Goal: Find specific page/section: Find specific page/section

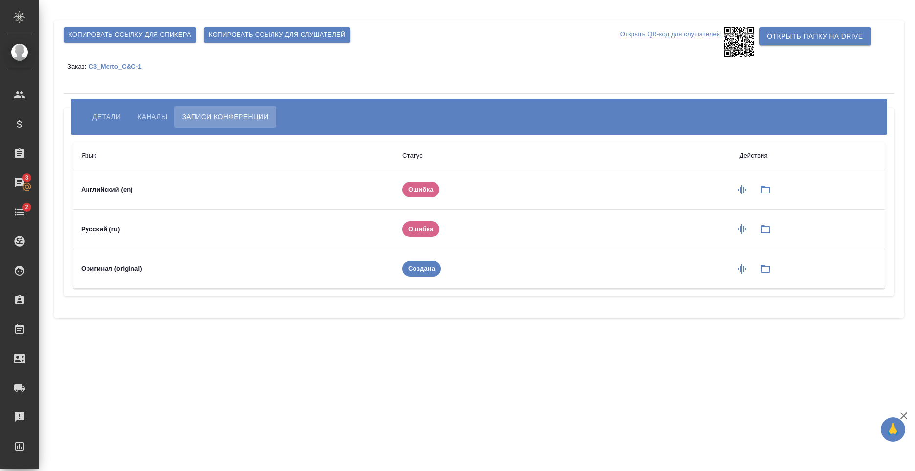
click at [140, 117] on span "Каналы" at bounding box center [152, 117] width 30 height 12
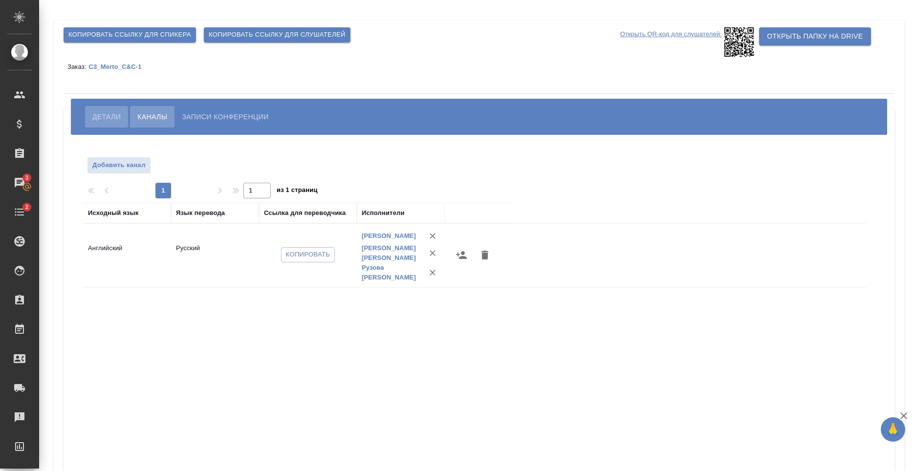
click at [92, 115] on button "Детали" at bounding box center [106, 116] width 43 height 21
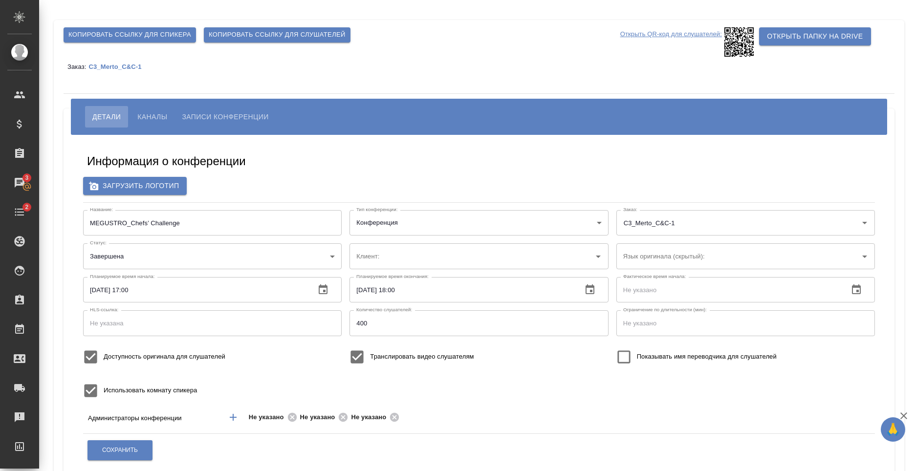
type input "МЕТРО Кэш энд Керри"
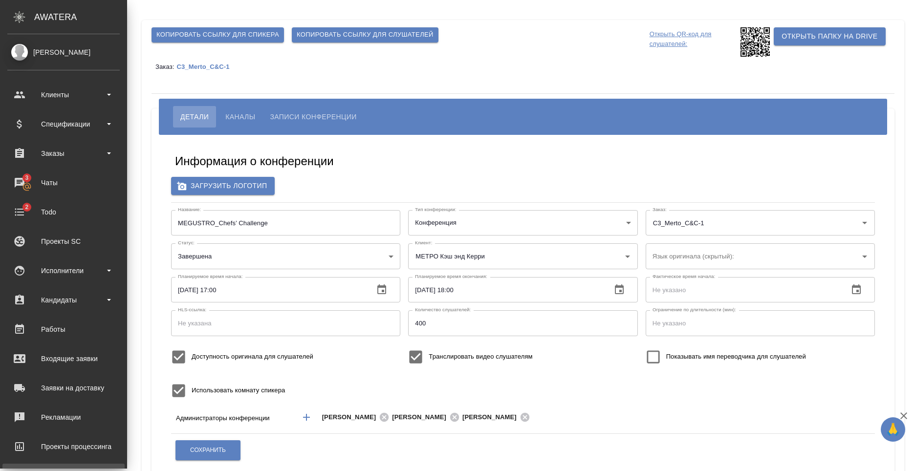
scroll to position [93, 0]
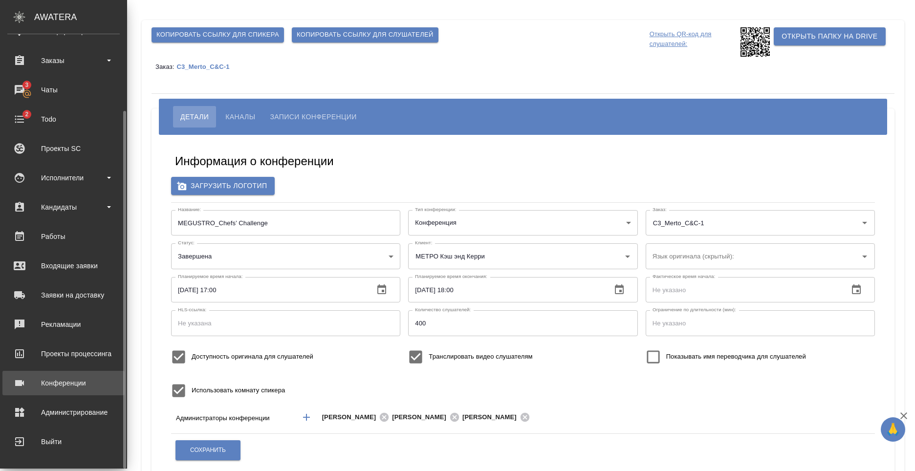
click at [69, 385] on div "Конференции" at bounding box center [63, 383] width 112 height 15
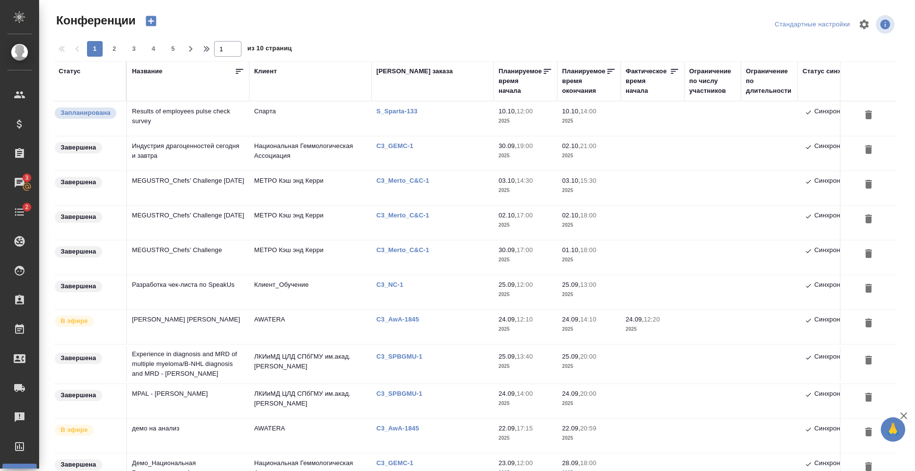
click at [232, 216] on td "MEGUSTRO_Chefs’ Challenge October 2" at bounding box center [188, 223] width 122 height 34
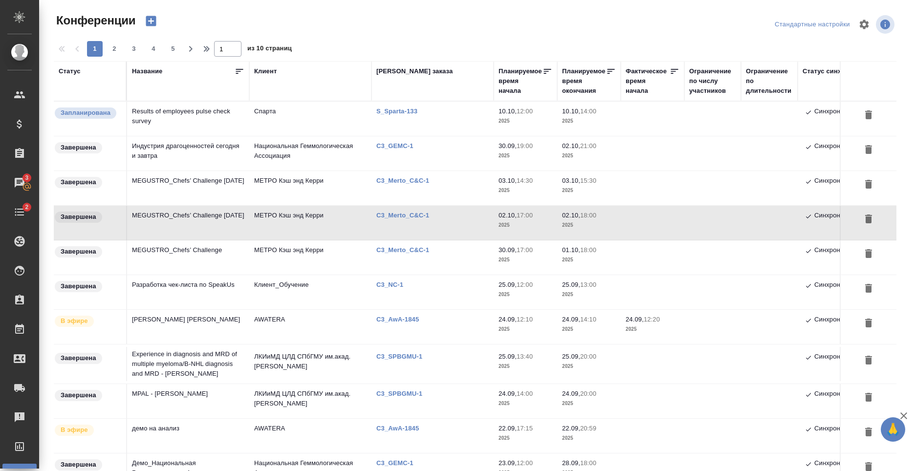
click at [217, 221] on td "MEGUSTRO_Chefs’ Challenge October 2" at bounding box center [188, 223] width 122 height 34
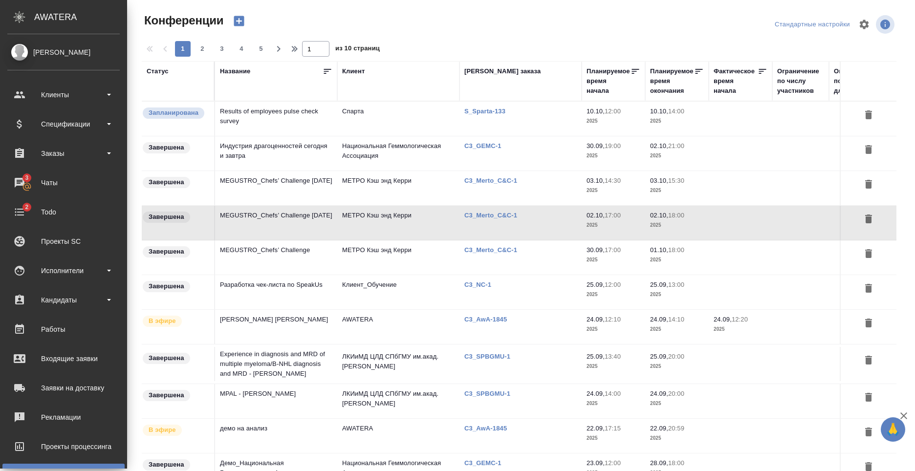
click at [280, 189] on td "MEGUSTRO_Chefs’ Challenge October 3" at bounding box center [276, 188] width 122 height 34
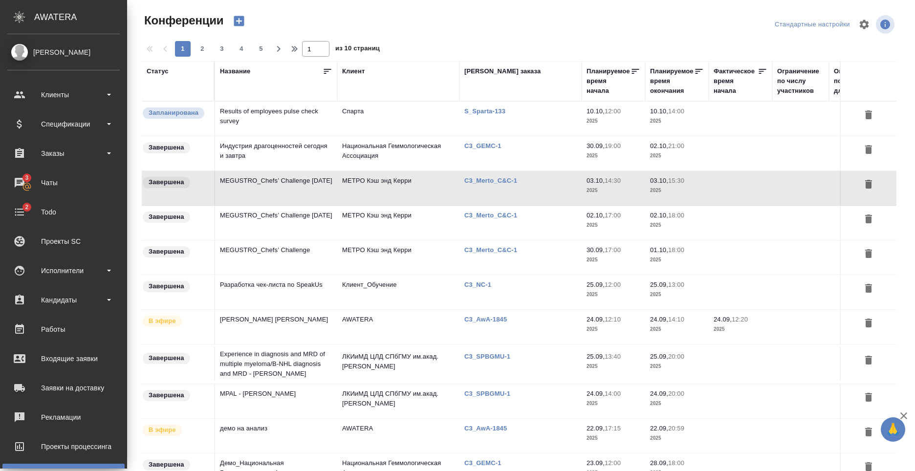
click at [311, 250] on td "MEGUSTRO_Chefs’ Challenge" at bounding box center [276, 257] width 122 height 34
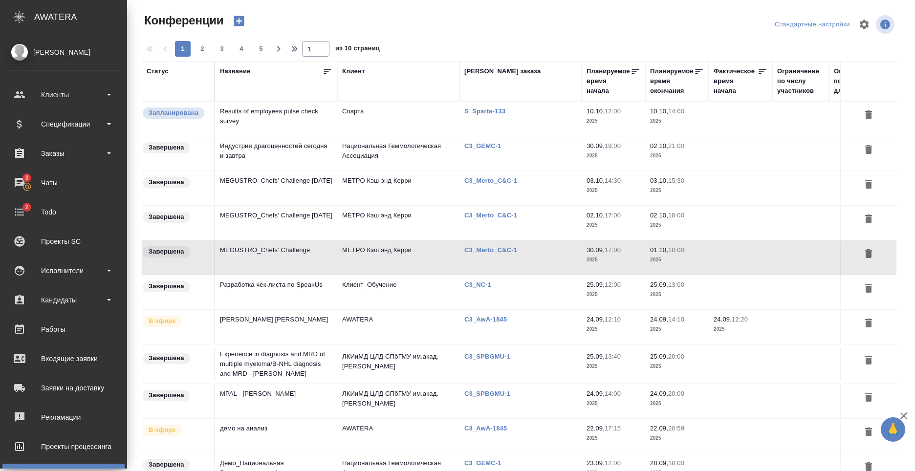
click at [382, 249] on td "МЕТРО Кэш энд Керри" at bounding box center [398, 257] width 122 height 34
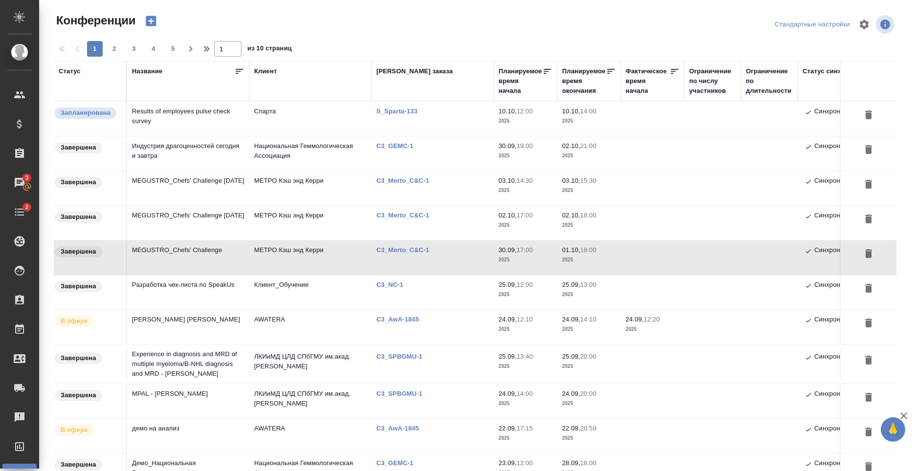
click at [217, 256] on td "MEGUSTRO_Chefs’ Challenge" at bounding box center [188, 257] width 122 height 34
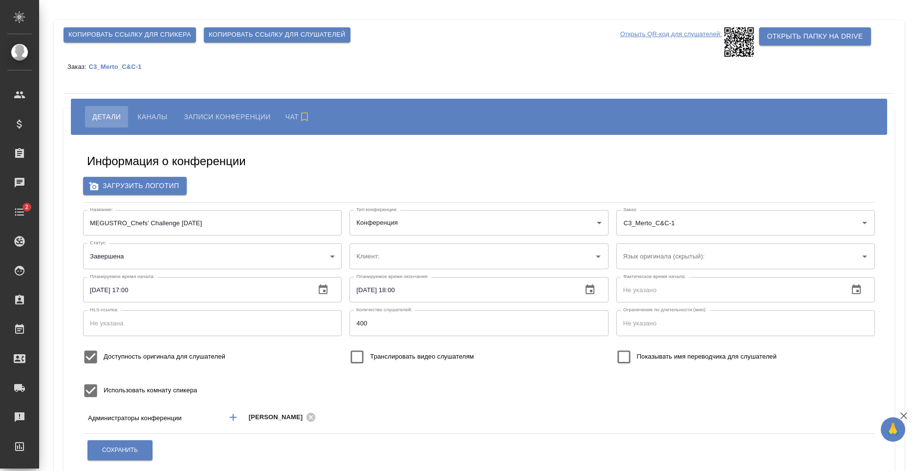
type input "МЕТРО Кэш энд Керри"
click at [150, 110] on button "Каналы" at bounding box center [152, 116] width 44 height 21
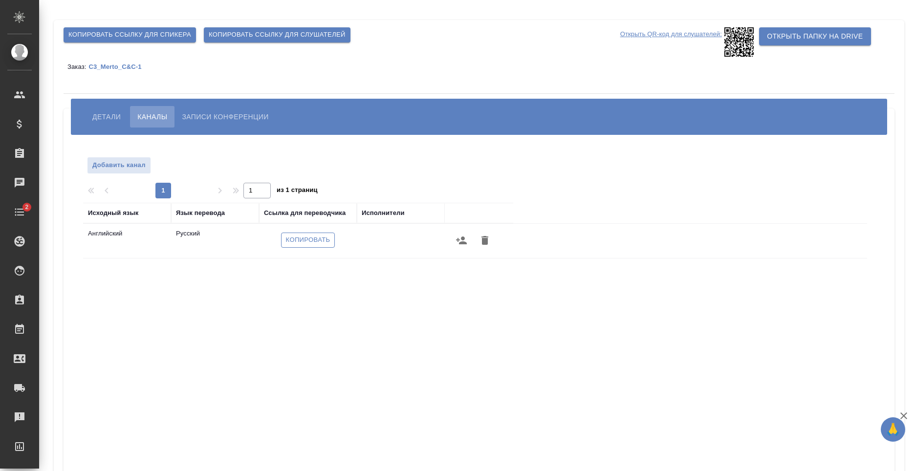
click at [301, 241] on span "Копировать" at bounding box center [308, 240] width 44 height 11
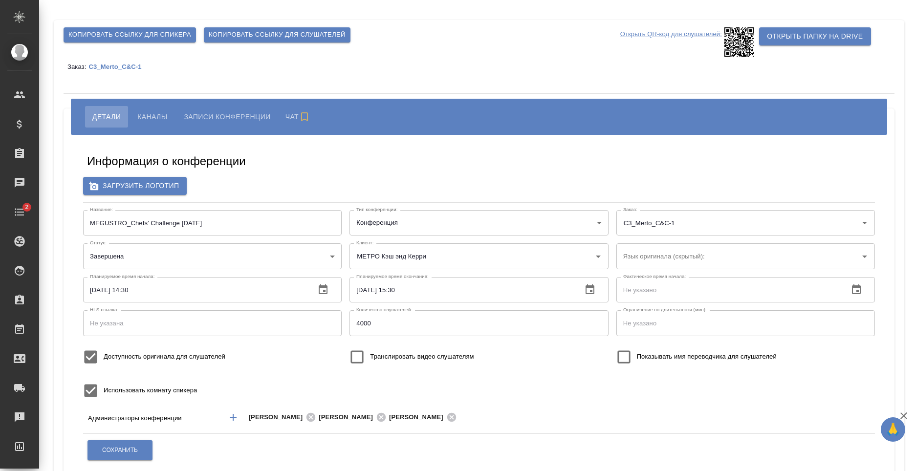
type input "МЕТРО Кэш энд Керри"
click at [163, 122] on span "Каналы" at bounding box center [152, 117] width 30 height 12
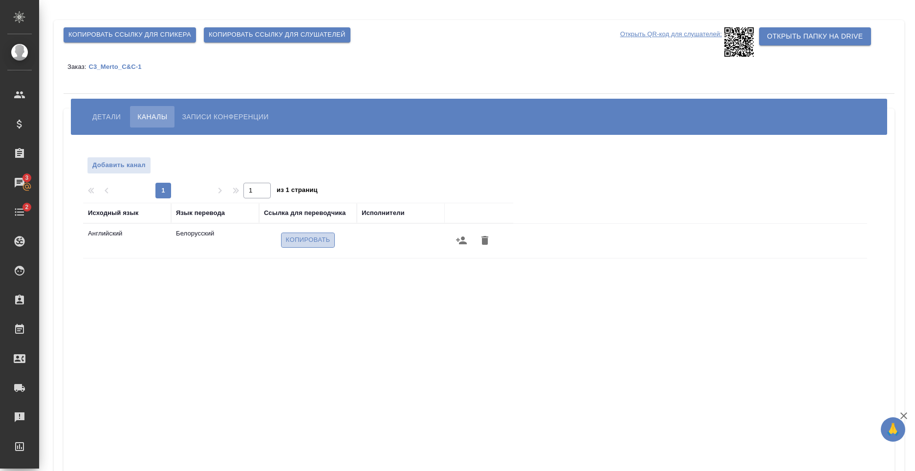
click at [300, 239] on span "Копировать" at bounding box center [308, 240] width 44 height 11
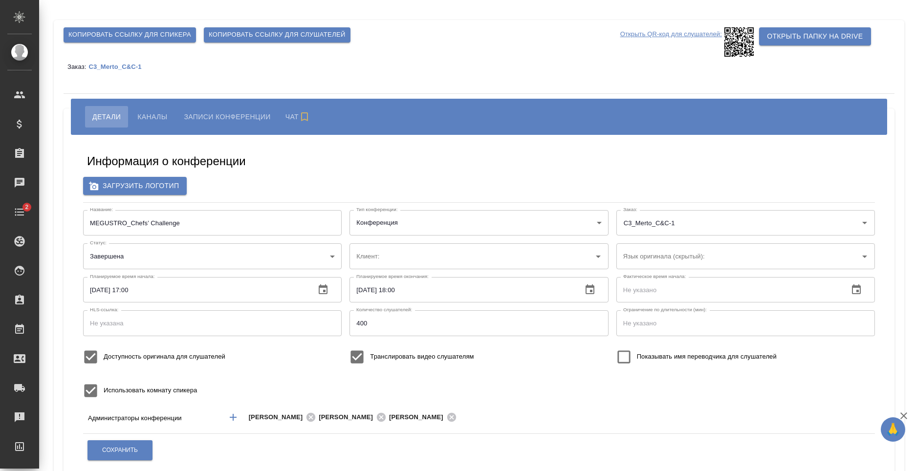
type input "МЕТРО Кэш энд Керри"
